Goal: Use online tool/utility: Use online tool/utility

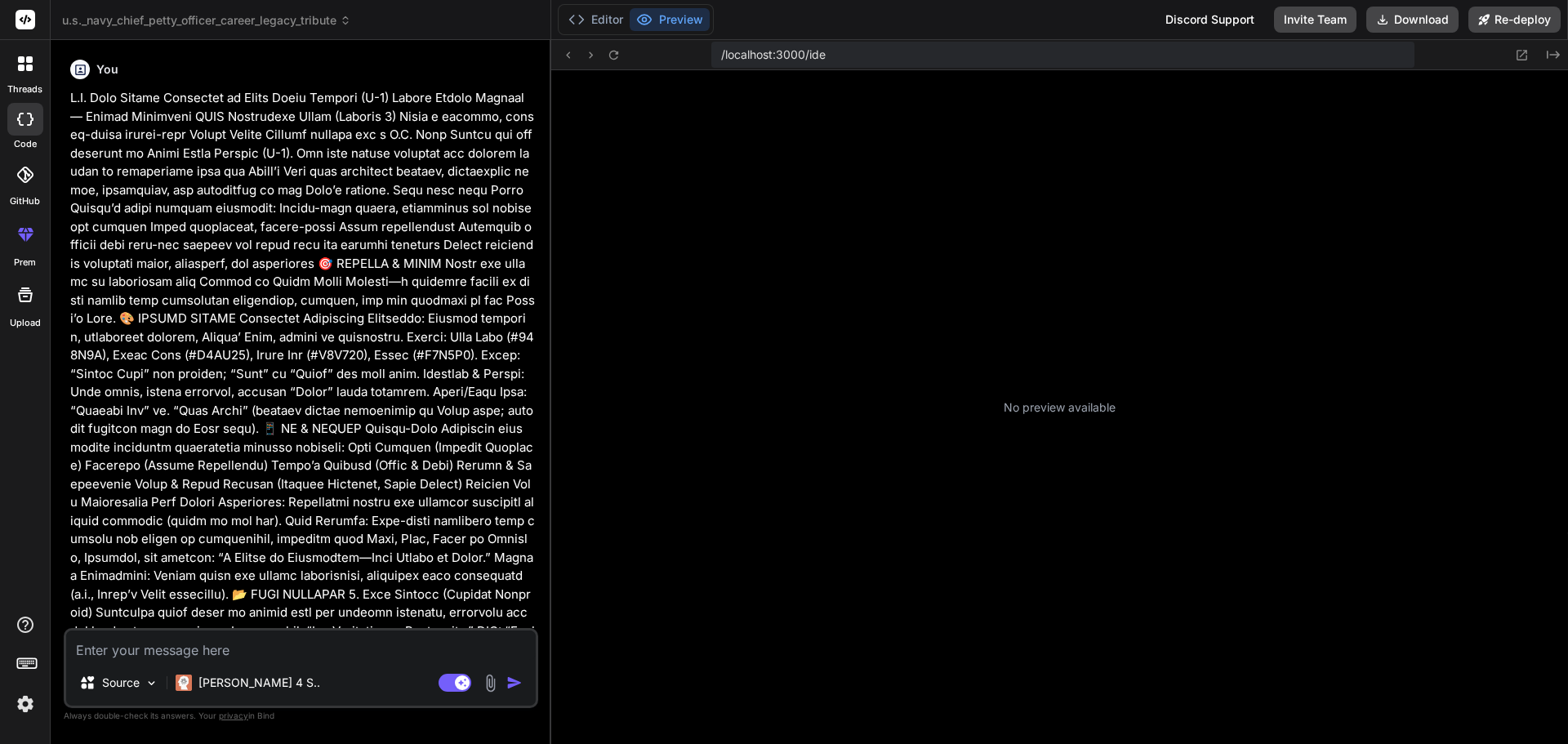
scroll to position [155, 0]
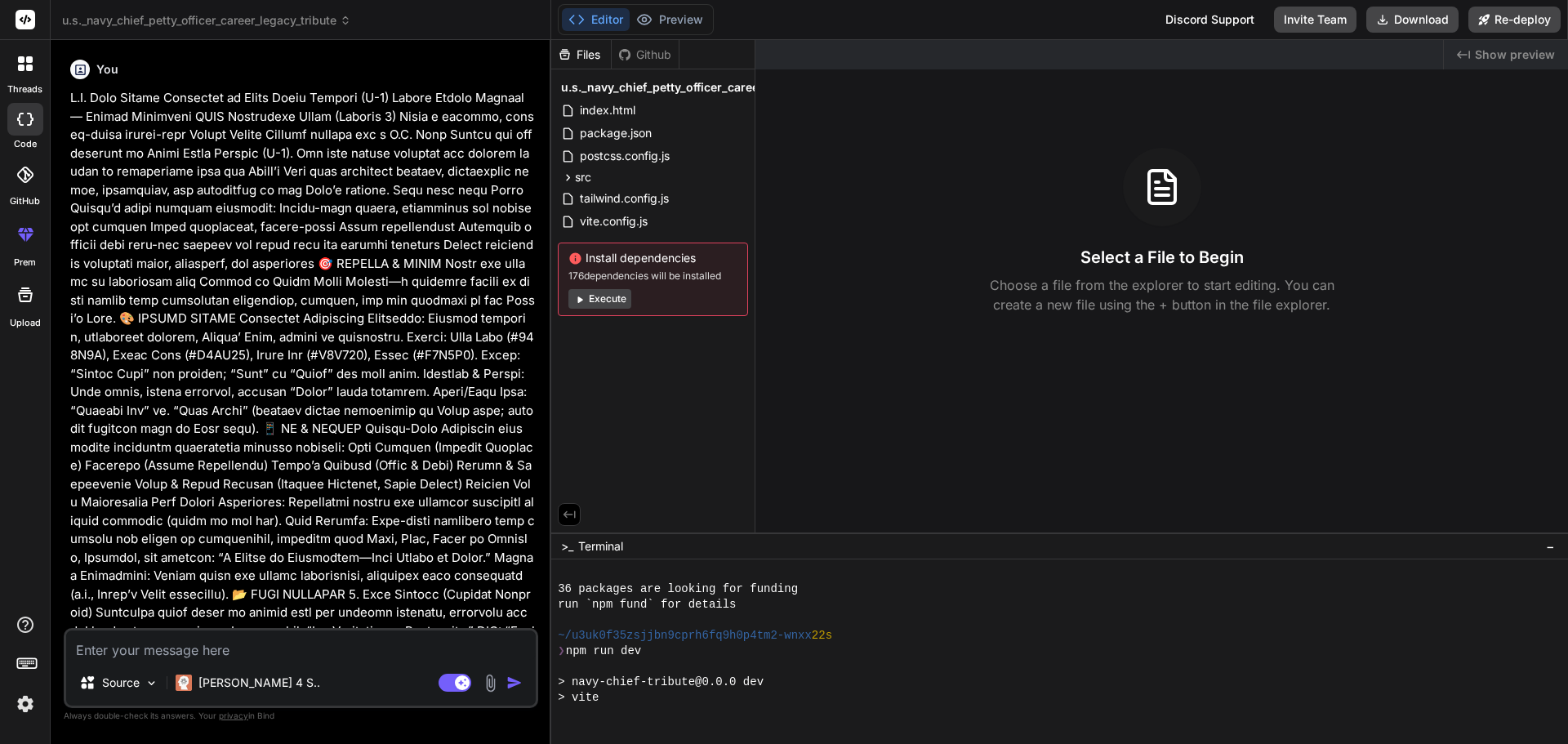
type textarea "x"
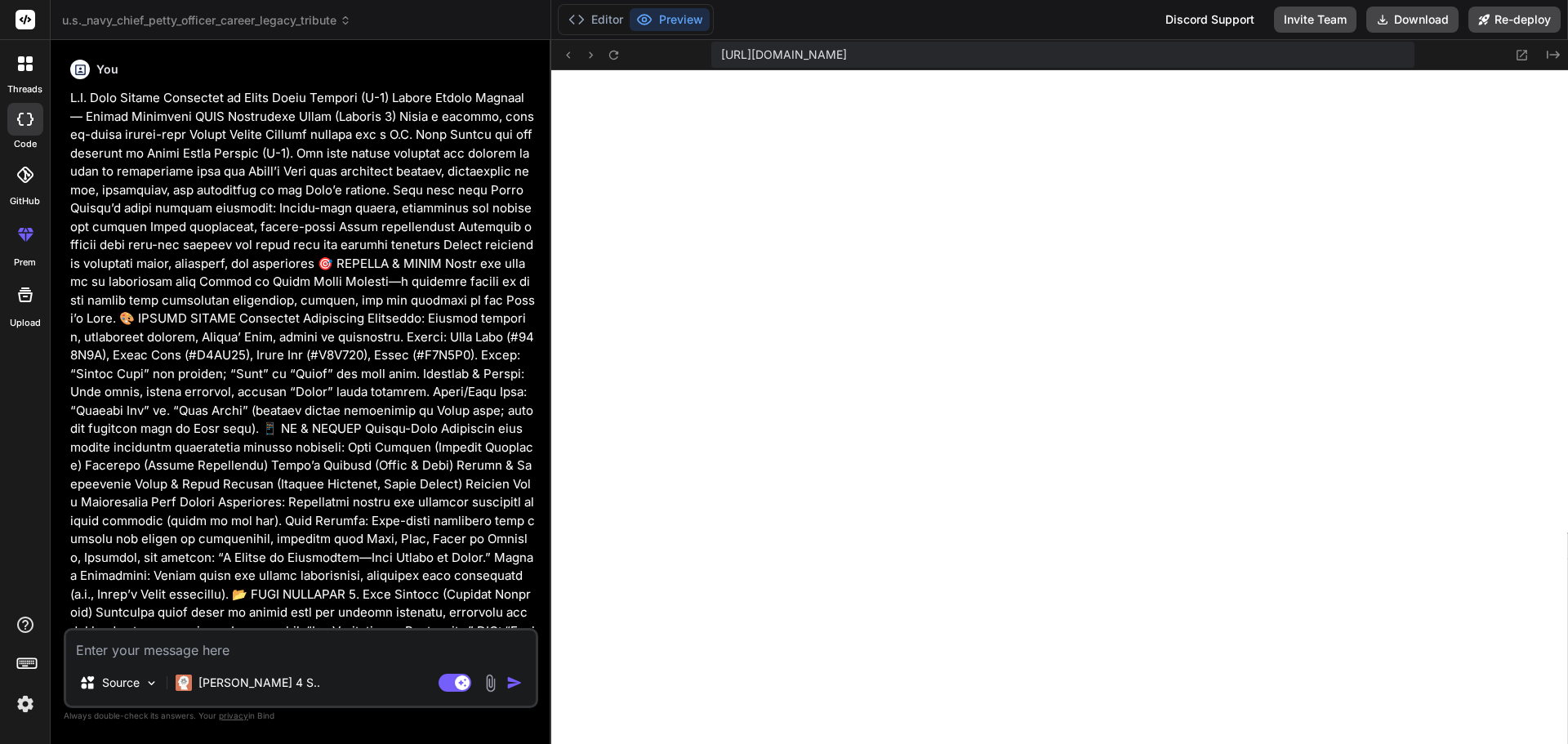
scroll to position [310, 0]
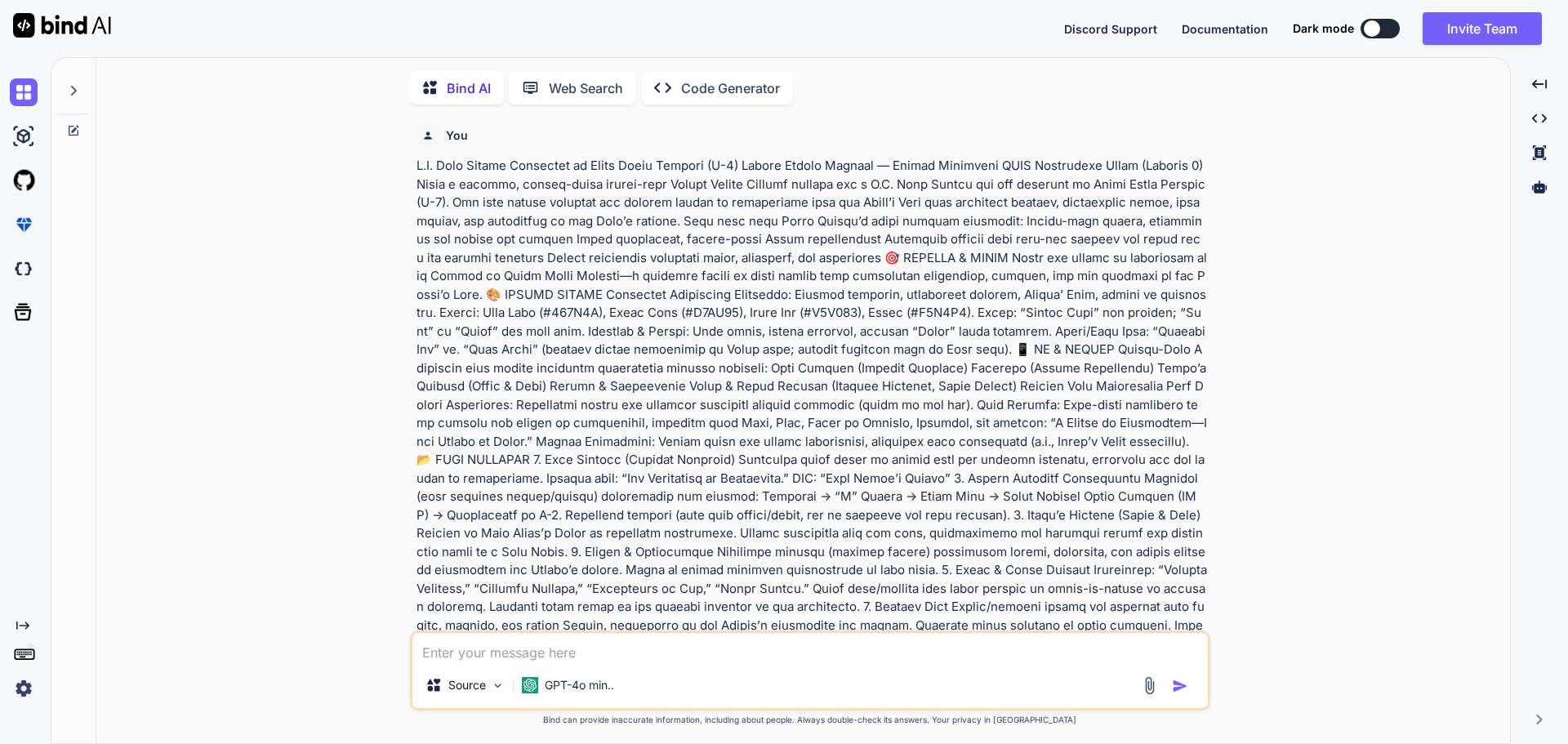
type textarea "x"
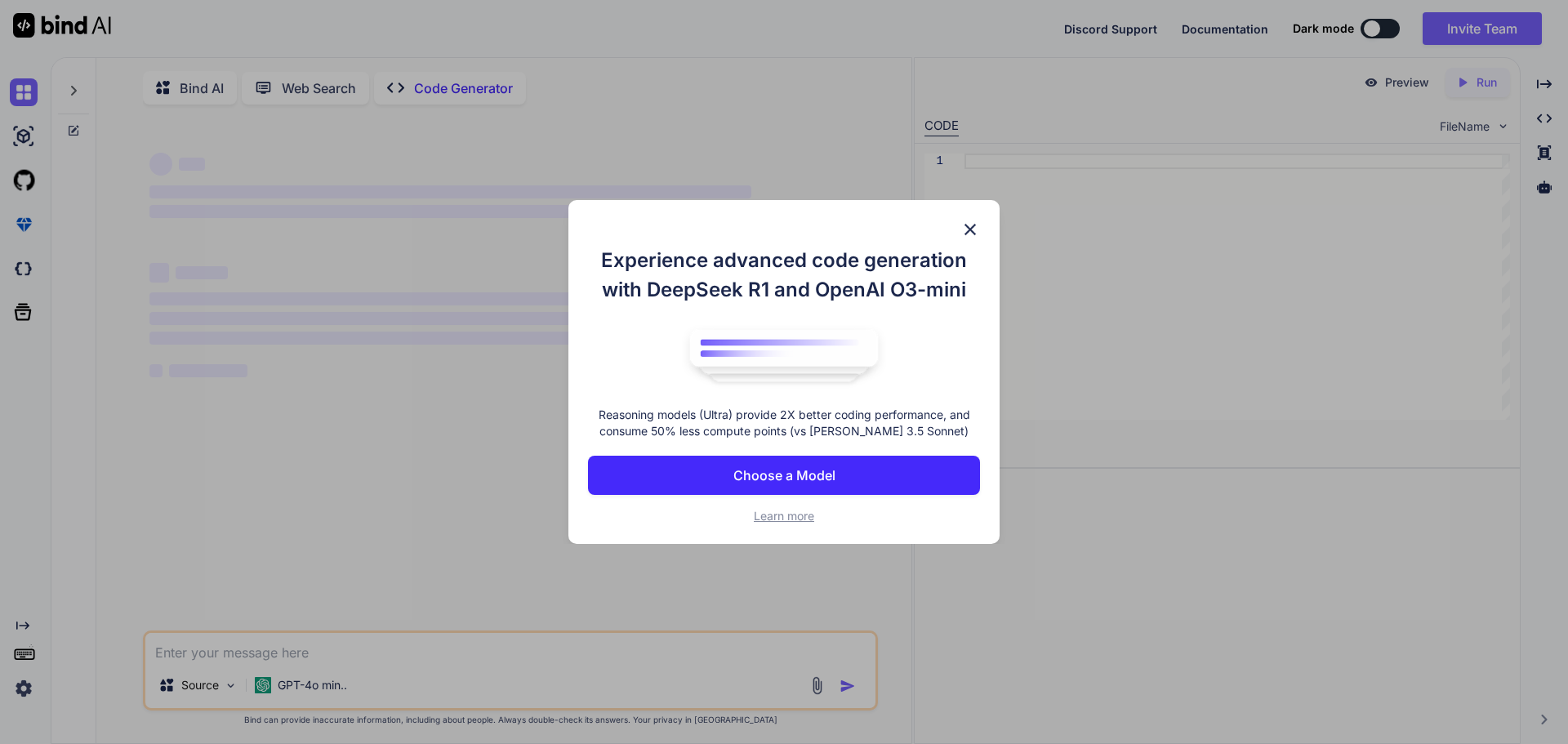
type textarea "x"
